Goal: Task Accomplishment & Management: Complete application form

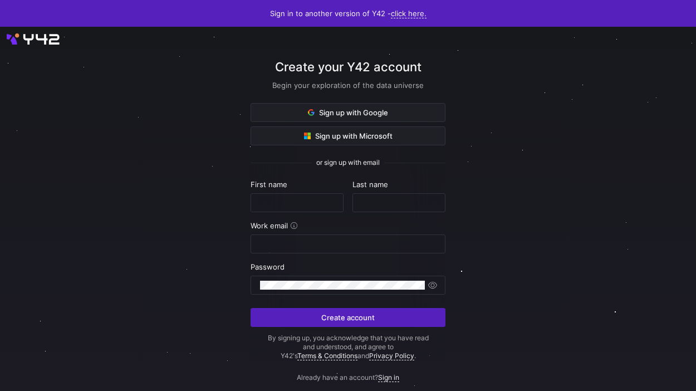
click at [517, 137] on div at bounding box center [348, 220] width 626 height 349
click at [313, 201] on input "text" at bounding box center [297, 202] width 74 height 9
type input "M"
type input "G"
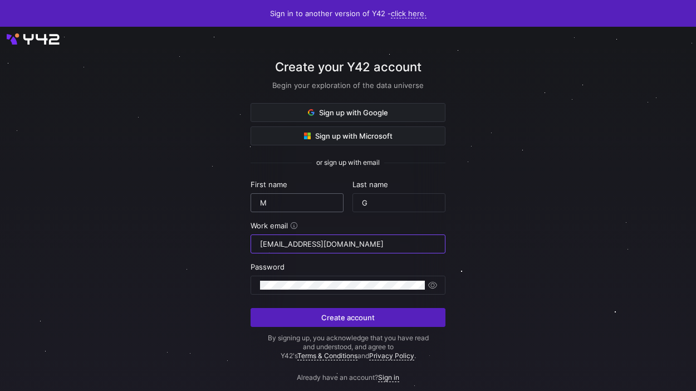
type input "[EMAIL_ADDRESS][DOMAIN_NAME]"
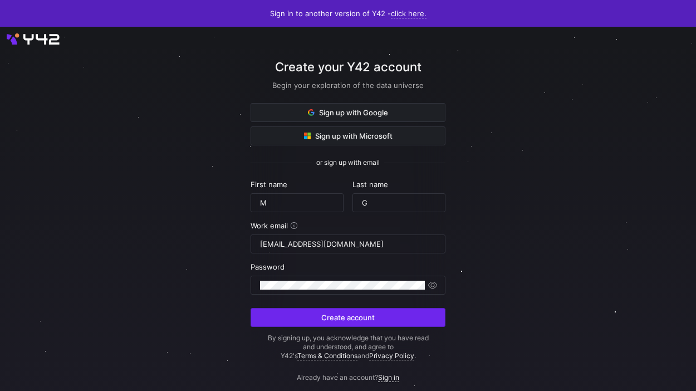
click at [372, 319] on span "Create account" at bounding box center [347, 317] width 53 height 9
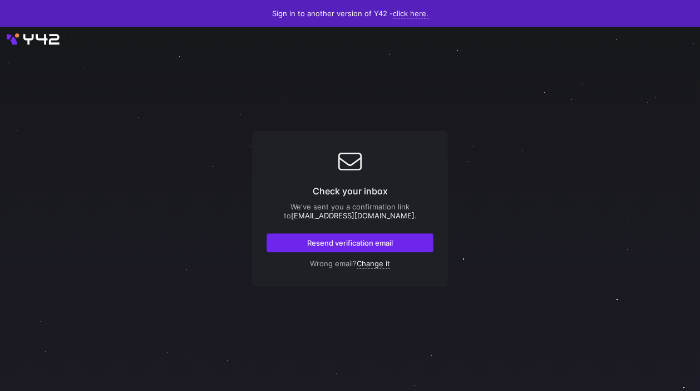
click at [386, 241] on span "Resend verification email" at bounding box center [350, 242] width 86 height 9
click at [376, 248] on span "button" at bounding box center [350, 243] width 166 height 18
